Goal: Task Accomplishment & Management: Manage account settings

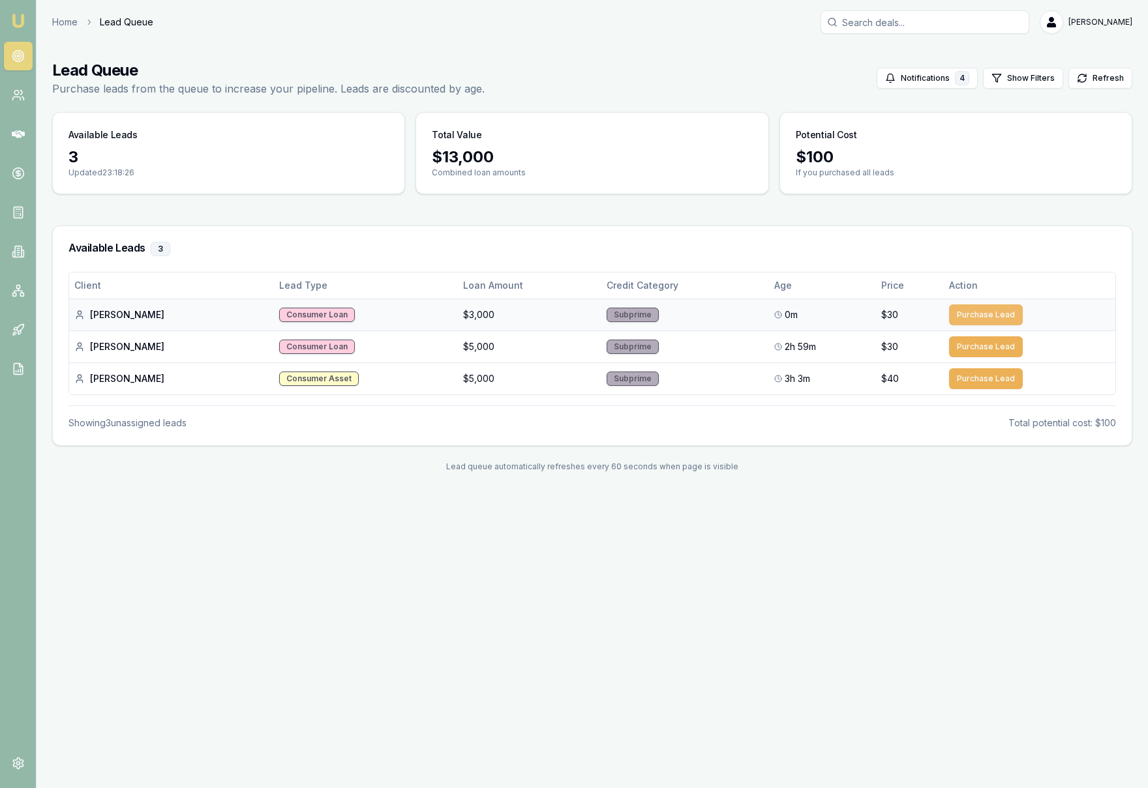
click at [985, 314] on button "Purchase Lead" at bounding box center [986, 315] width 74 height 21
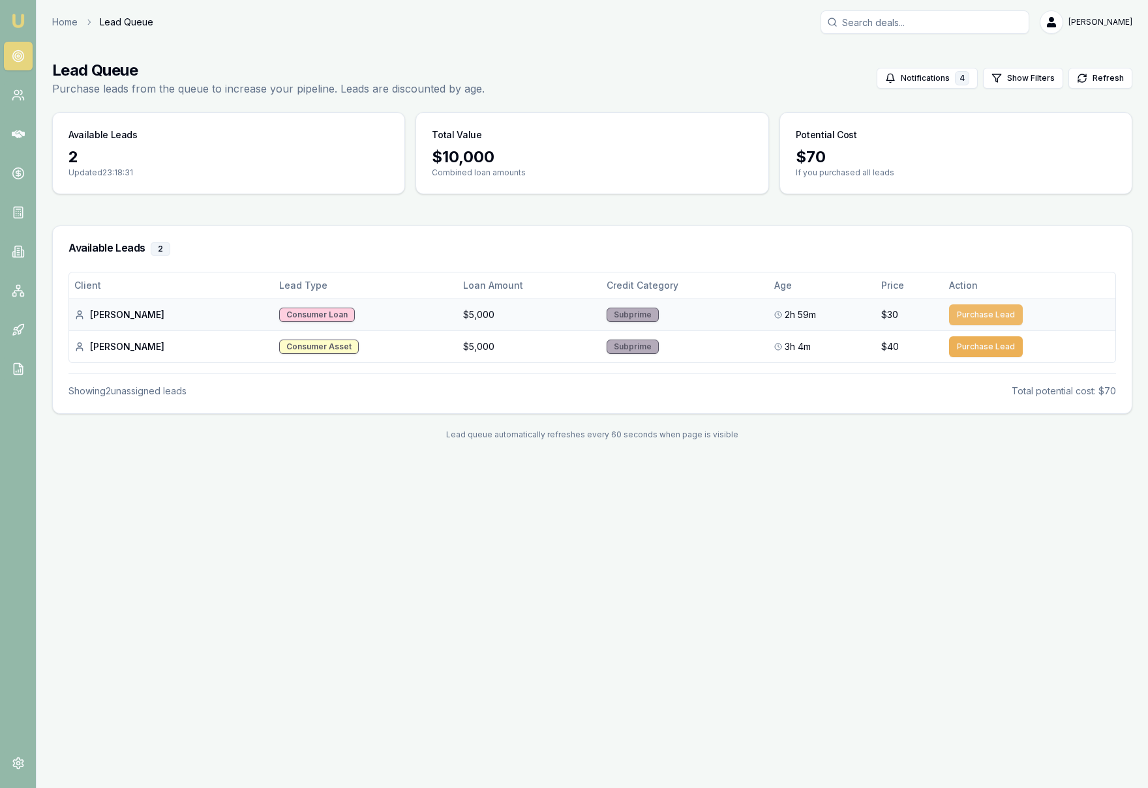
click at [985, 316] on button "Purchase Lead" at bounding box center [986, 315] width 74 height 21
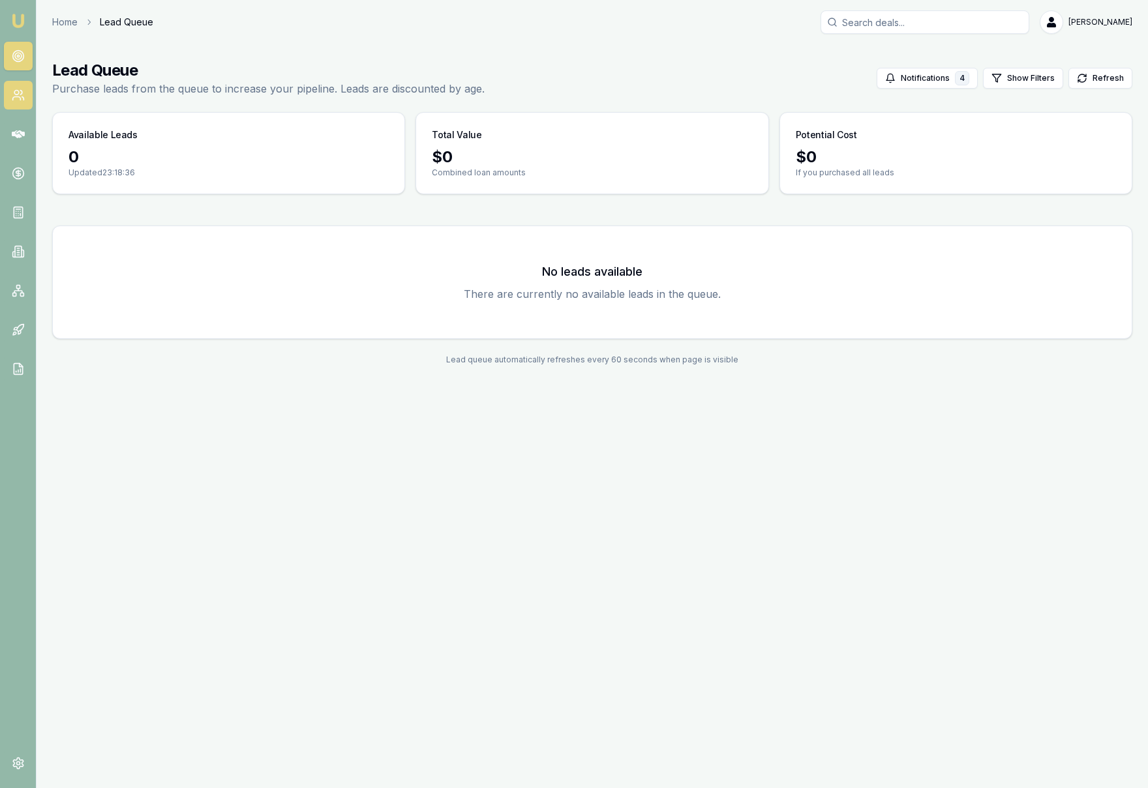
click at [14, 102] on link at bounding box center [18, 95] width 29 height 29
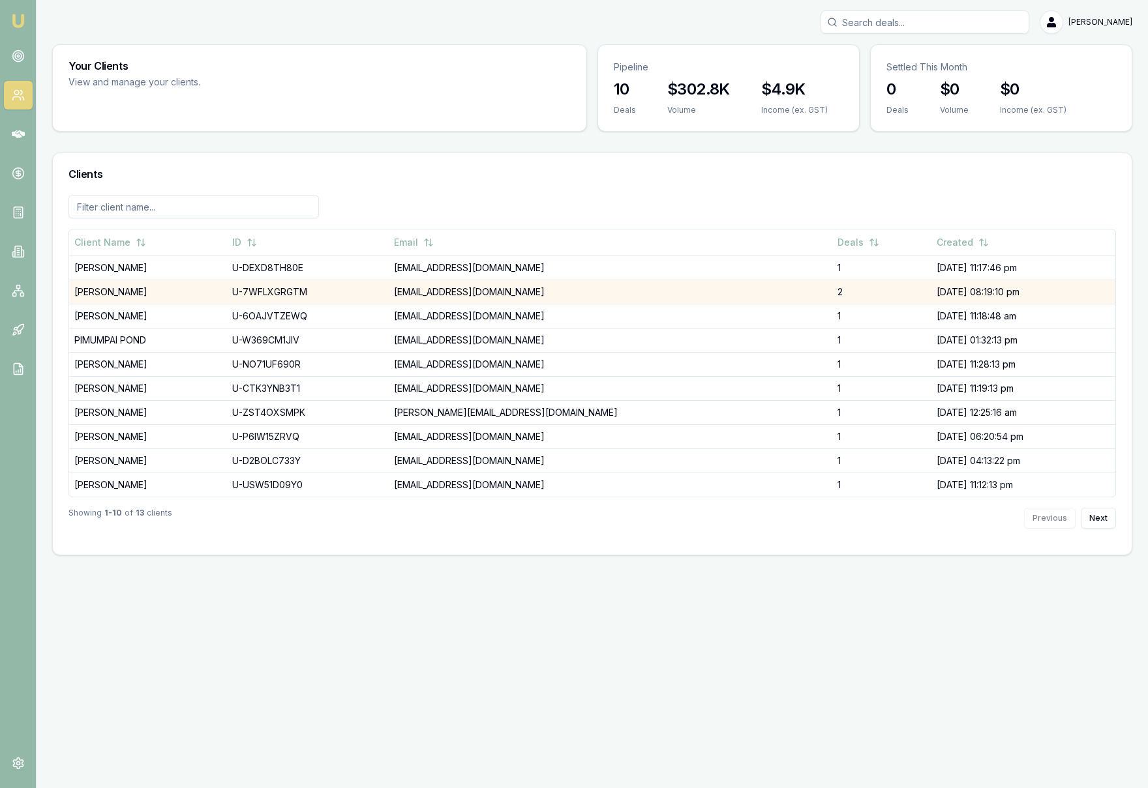
click at [514, 291] on td "richquinlan83@gmail.com" at bounding box center [610, 292] width 443 height 24
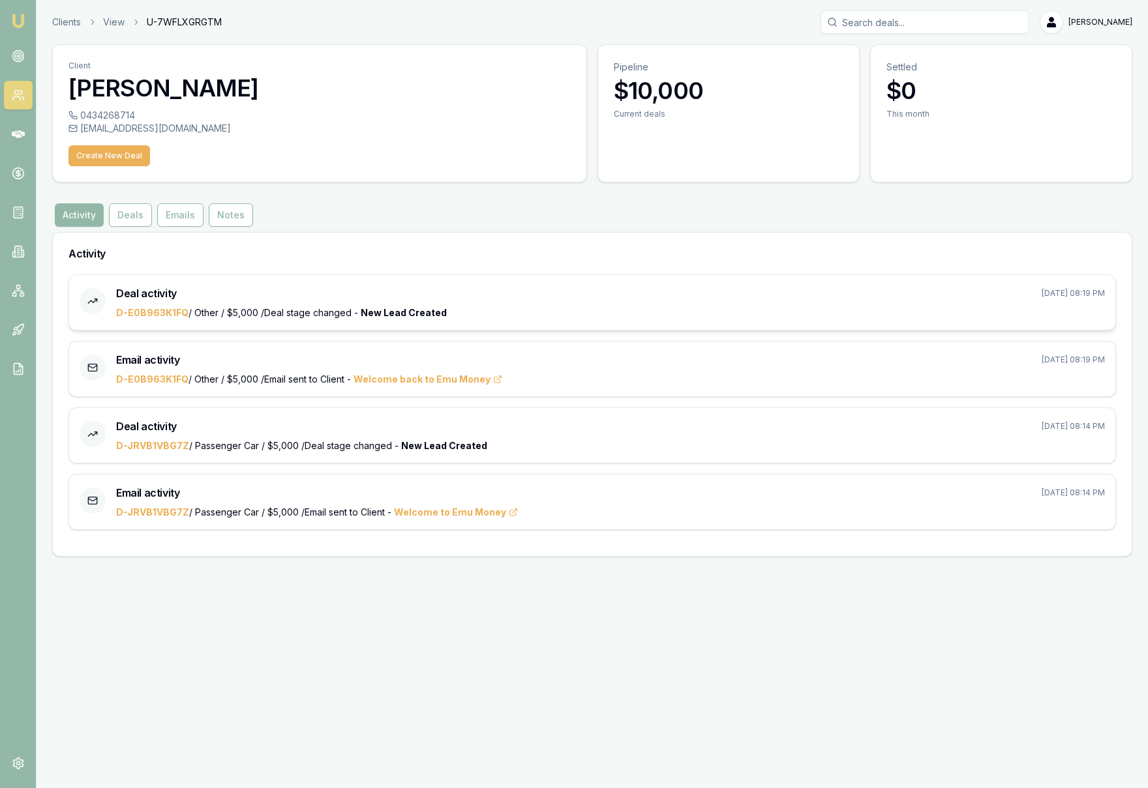
click at [518, 306] on div "D-E0B963K1FQ / Other / $5,000 / Deal stage changed - New Lead Created" at bounding box center [610, 312] width 989 height 13
click at [127, 222] on button "Deals" at bounding box center [130, 214] width 43 height 23
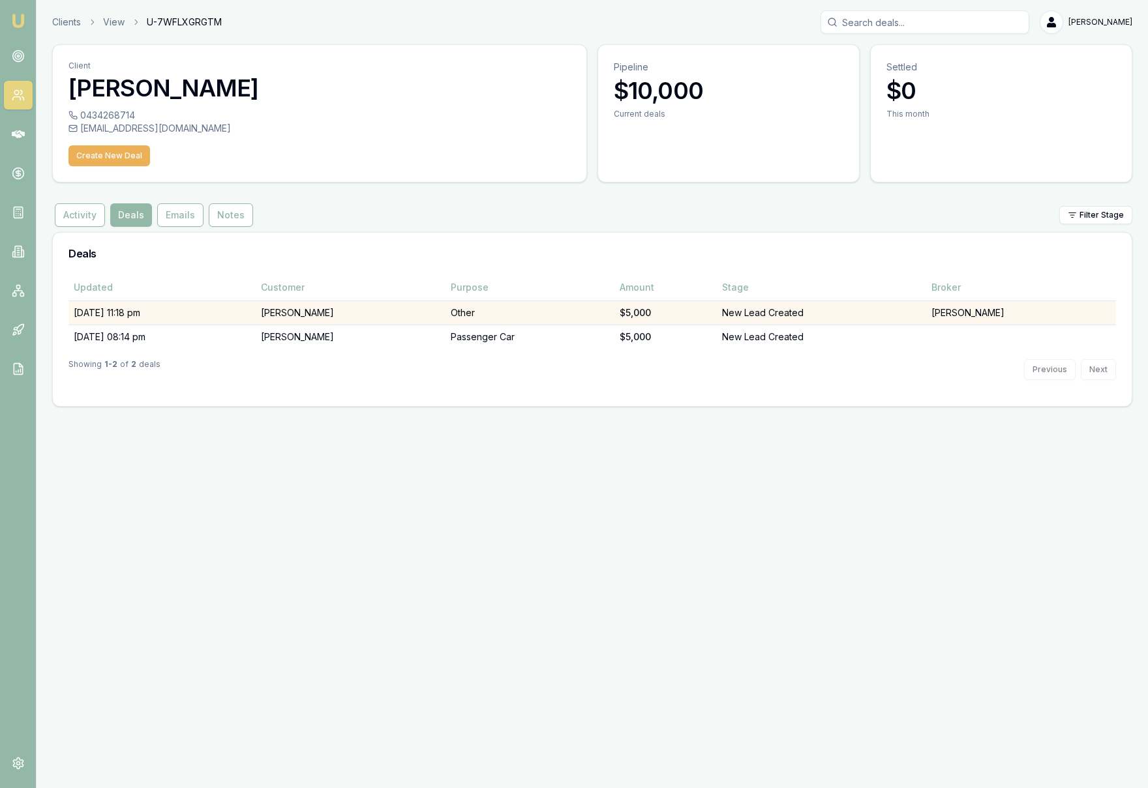
click at [578, 314] on td "Other" at bounding box center [529, 313] width 169 height 24
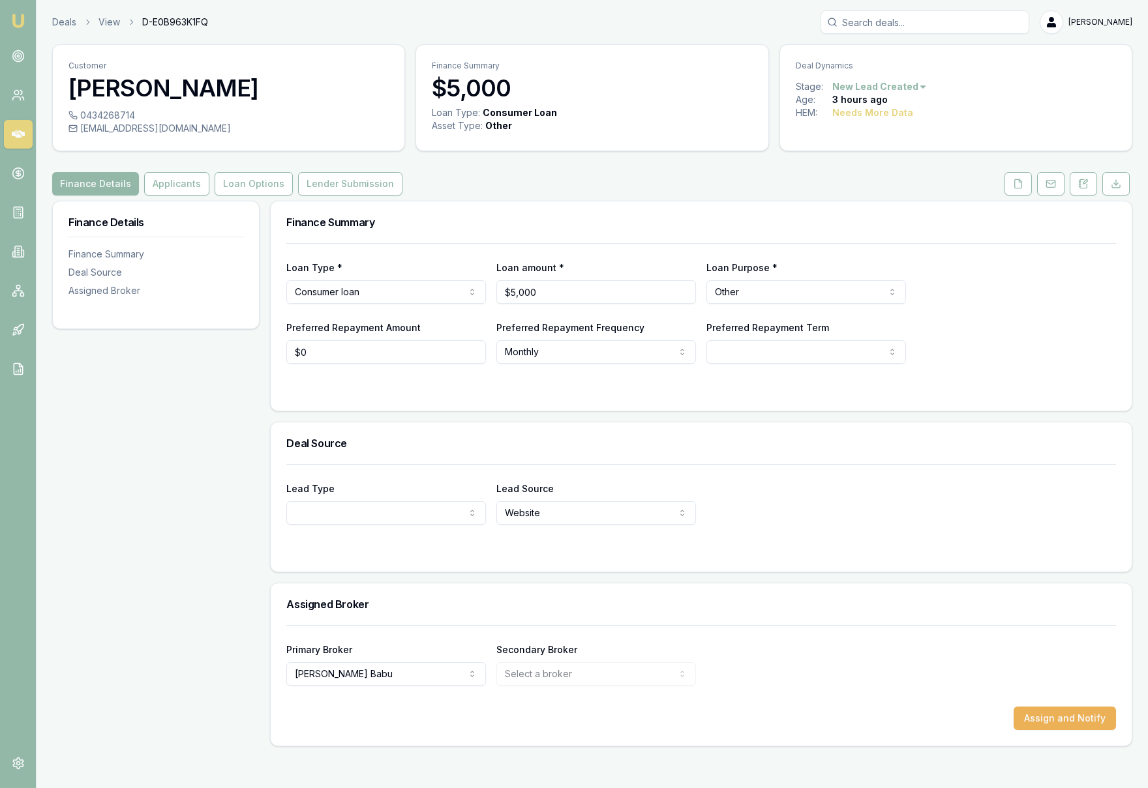
click at [392, 509] on html "Emu Broker Deals View D-E0B963K1FQ Krish Babu Toggle Menu Customer Eric Quinlin…" at bounding box center [574, 394] width 1148 height 788
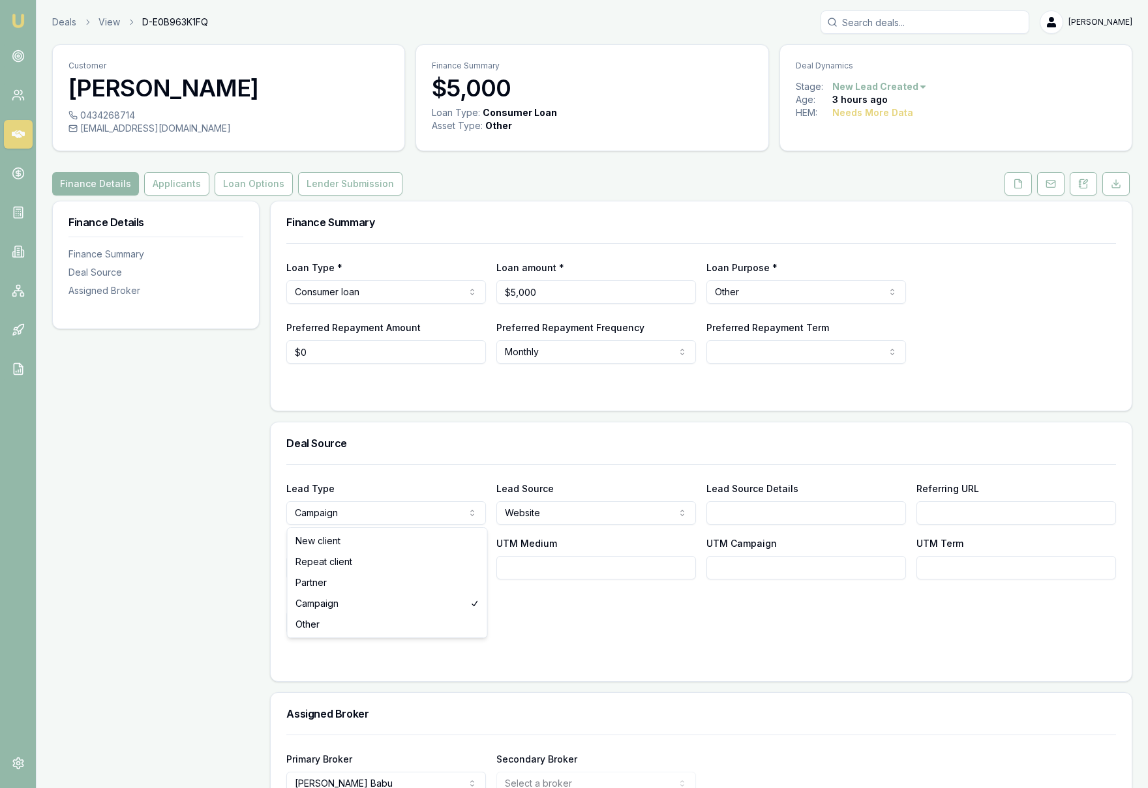
click at [414, 517] on html "Emu Broker Deals View D-E0B963K1FQ Krish Babu Toggle Menu Customer Eric Quinlin…" at bounding box center [574, 394] width 1148 height 788
select select "NEW_CLIENT"
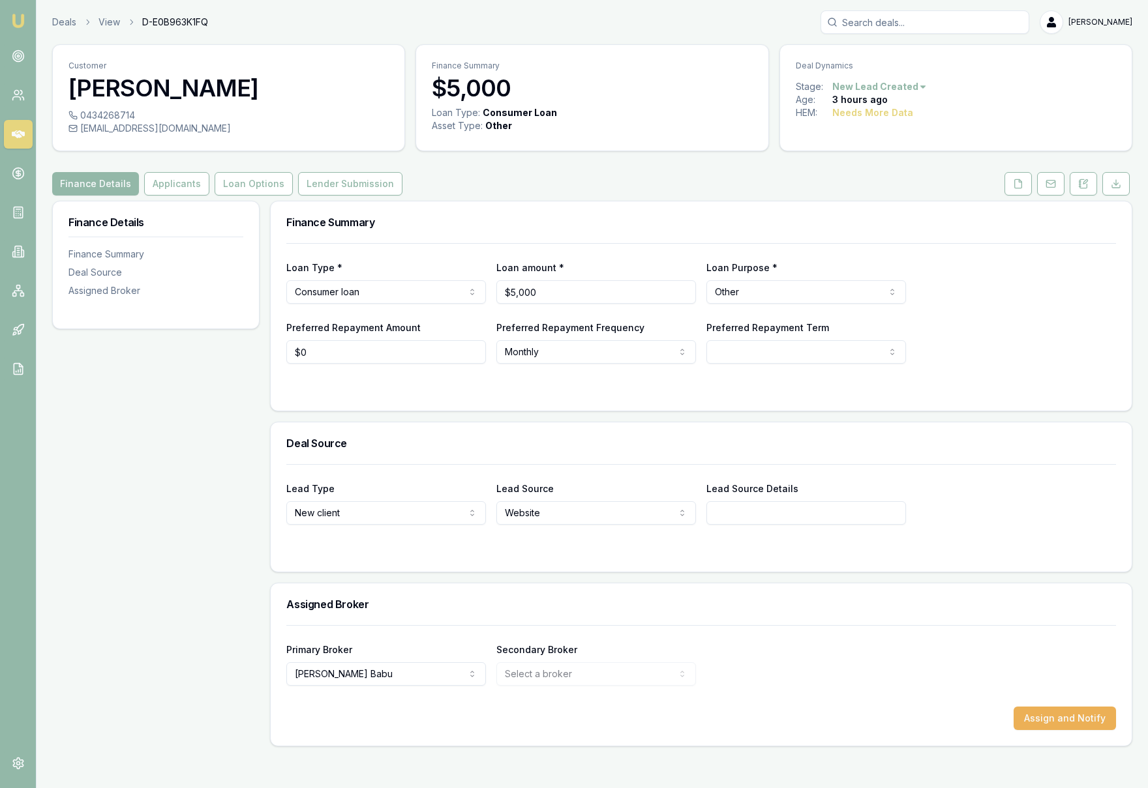
click at [827, 517] on input "Lead Source Details" at bounding box center [806, 512] width 200 height 23
click at [986, 469] on div "Lead Type New client New client Repeat client Partner Campaign Other Lead Sourc…" at bounding box center [700, 494] width 829 height 61
click at [59, 28] on link "Deals" at bounding box center [64, 22] width 24 height 13
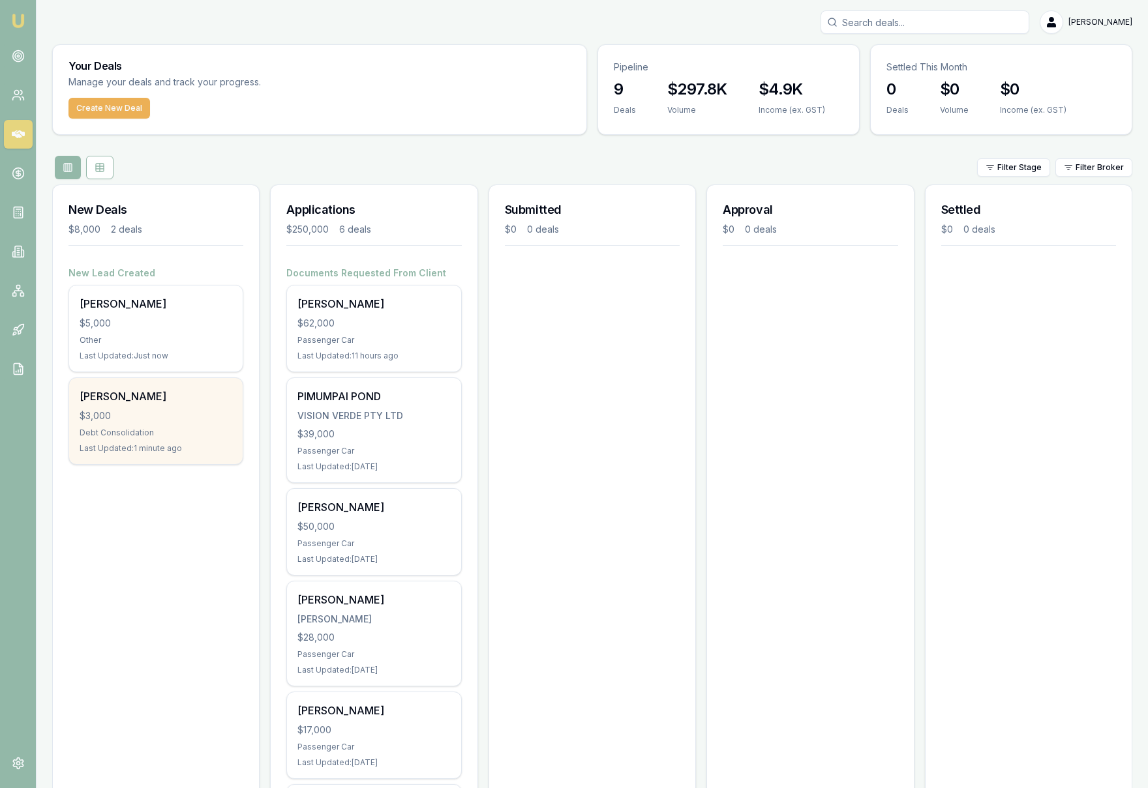
click at [213, 434] on div "Debt Consolidation" at bounding box center [156, 433] width 153 height 10
